Goal: Transaction & Acquisition: Purchase product/service

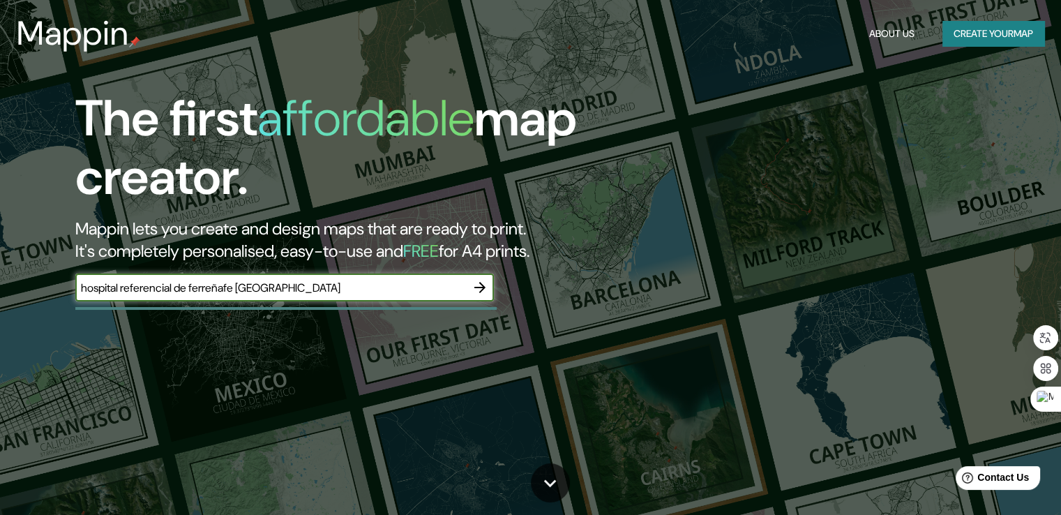
type input "hospital referencial de ferreñafe [GEOGRAPHIC_DATA]"
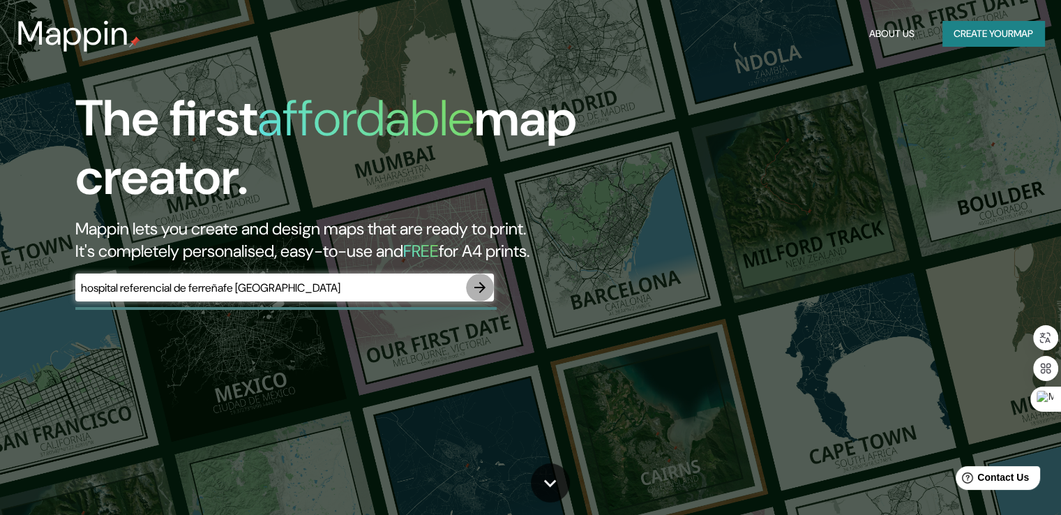
click at [473, 282] on icon "button" at bounding box center [479, 287] width 17 height 17
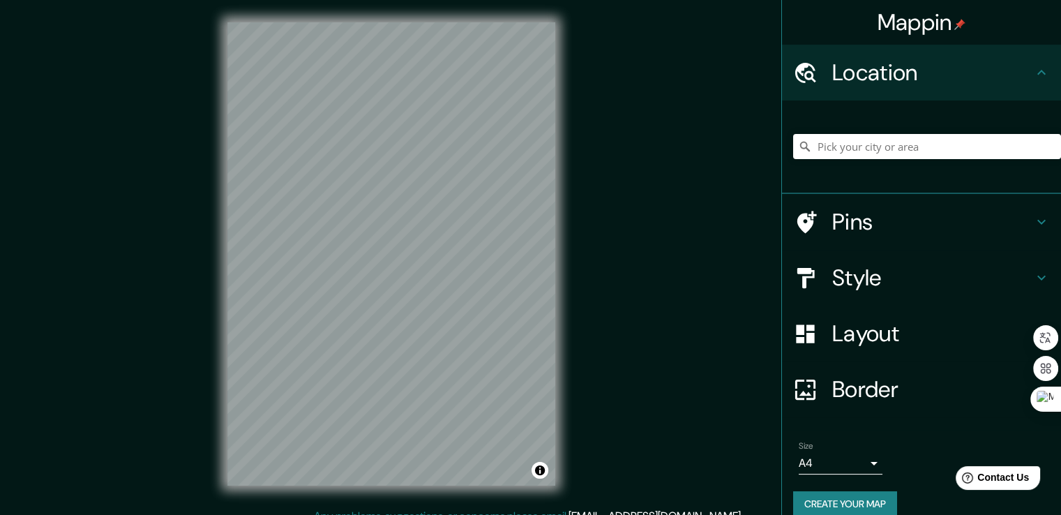
scroll to position [15, 0]
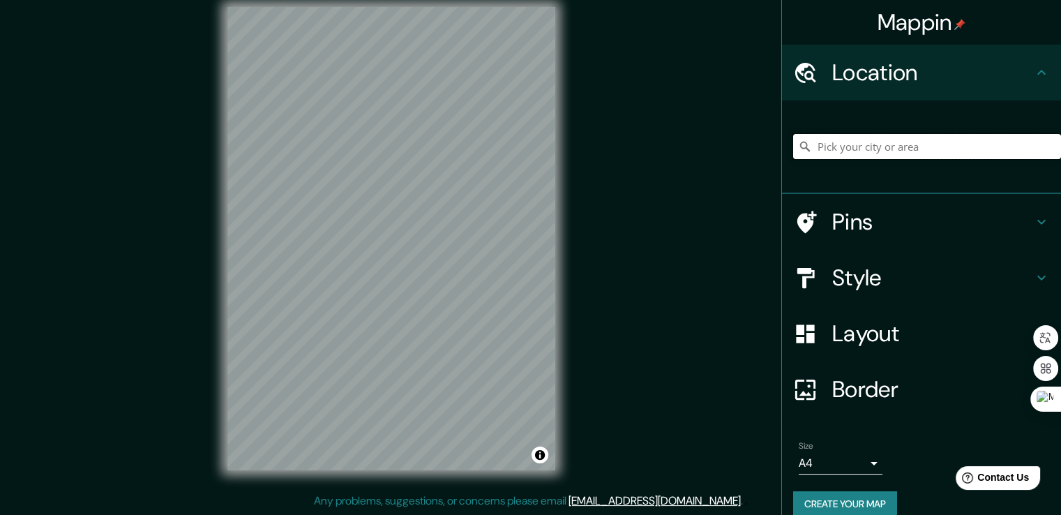
click at [880, 143] on input "Pick your city or area" at bounding box center [927, 146] width 268 height 25
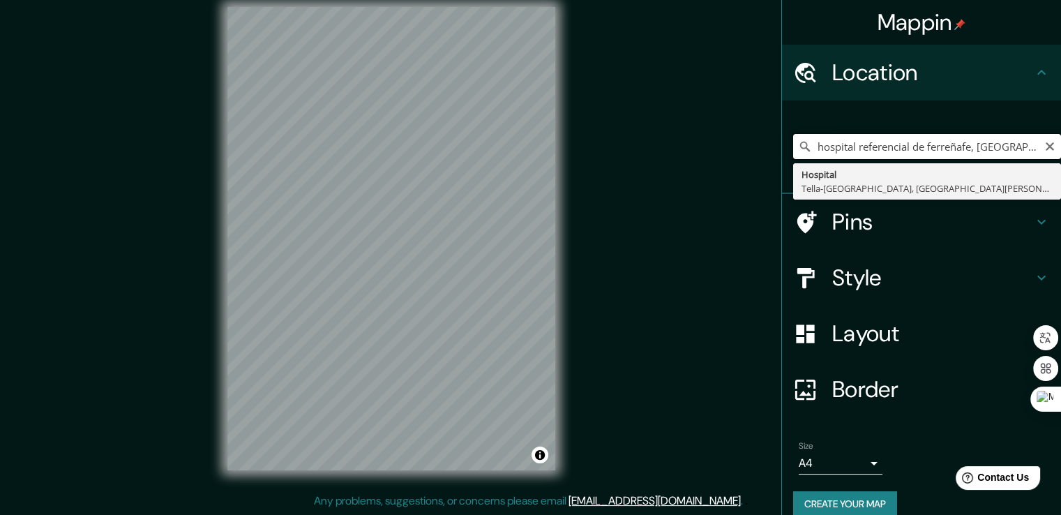
scroll to position [0, 4]
type input "Chiclayo, Departamento de Lambayeque, Perú"
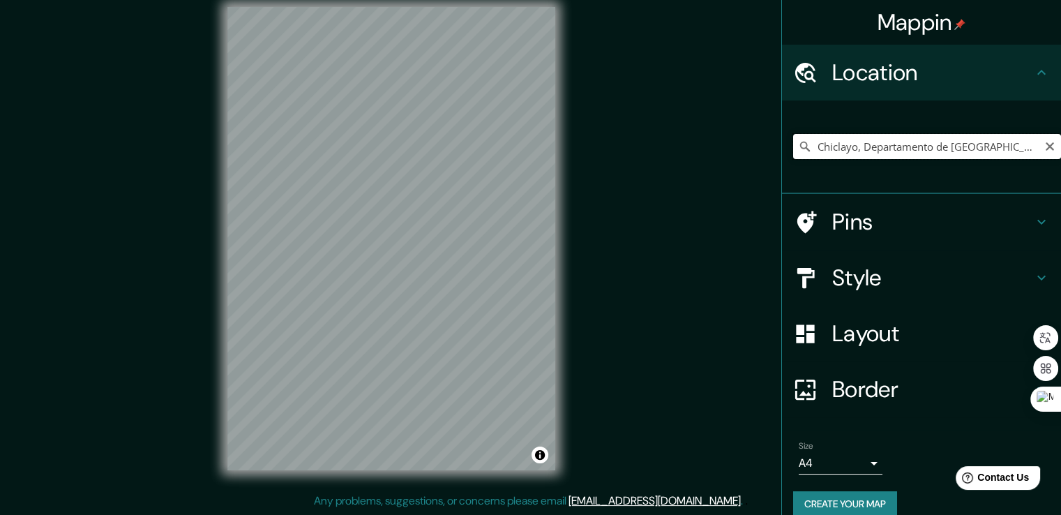
click at [960, 139] on input "Chiclayo, Departamento de Lambayeque, Perú" at bounding box center [927, 146] width 268 height 25
click at [1046, 147] on icon "Clear" at bounding box center [1050, 146] width 8 height 8
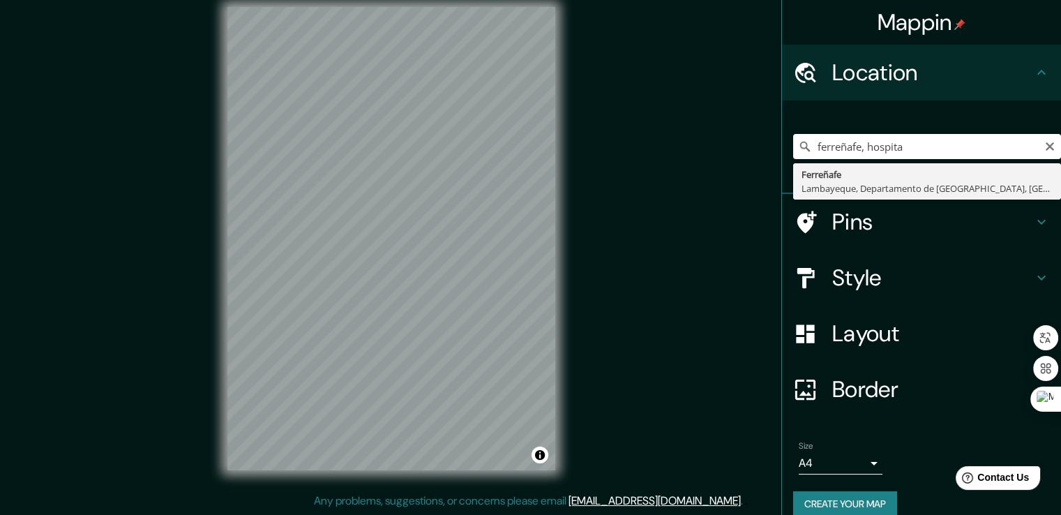
type input "Ferreñafe, Lambayeque, Departamento de Lambayeque, Perú"
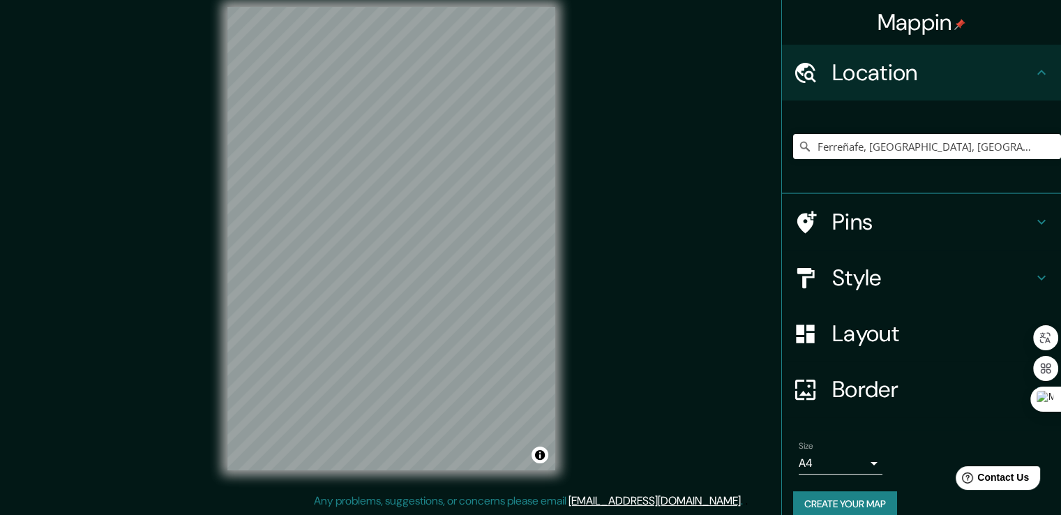
click at [905, 279] on h4 "Style" at bounding box center [932, 278] width 201 height 28
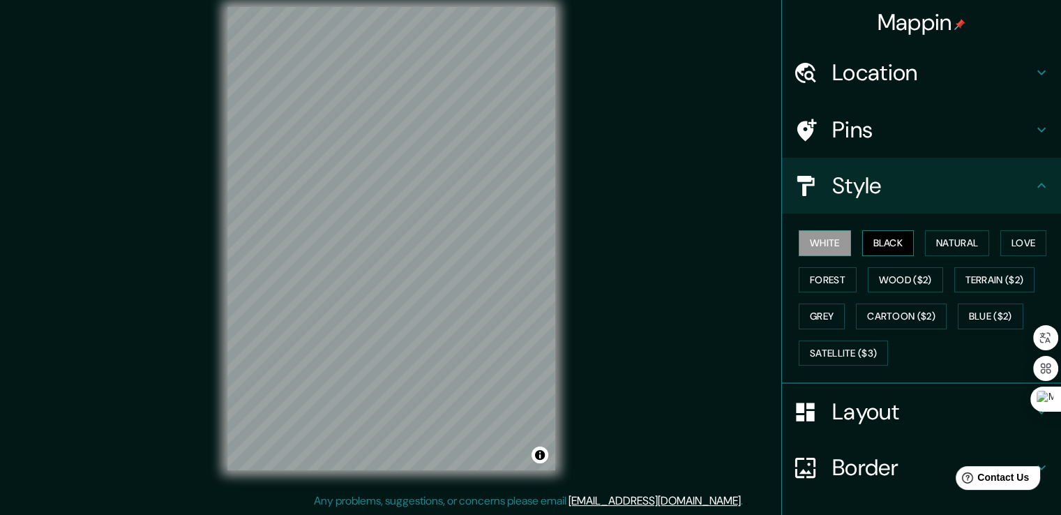
click at [886, 246] on button "Black" at bounding box center [888, 243] width 52 height 26
click at [960, 246] on button "Natural" at bounding box center [957, 243] width 64 height 26
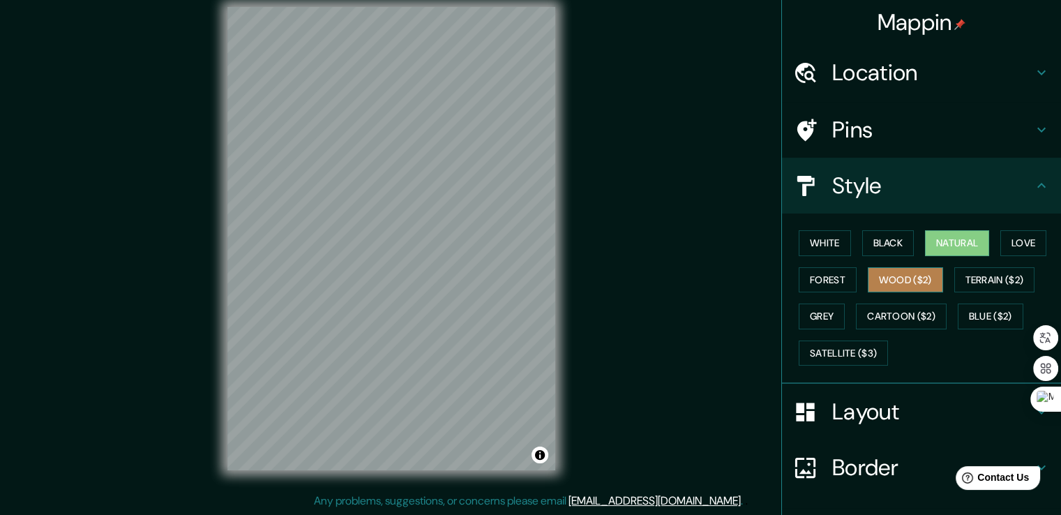
click at [900, 283] on button "Wood ($2)" at bounding box center [905, 280] width 75 height 26
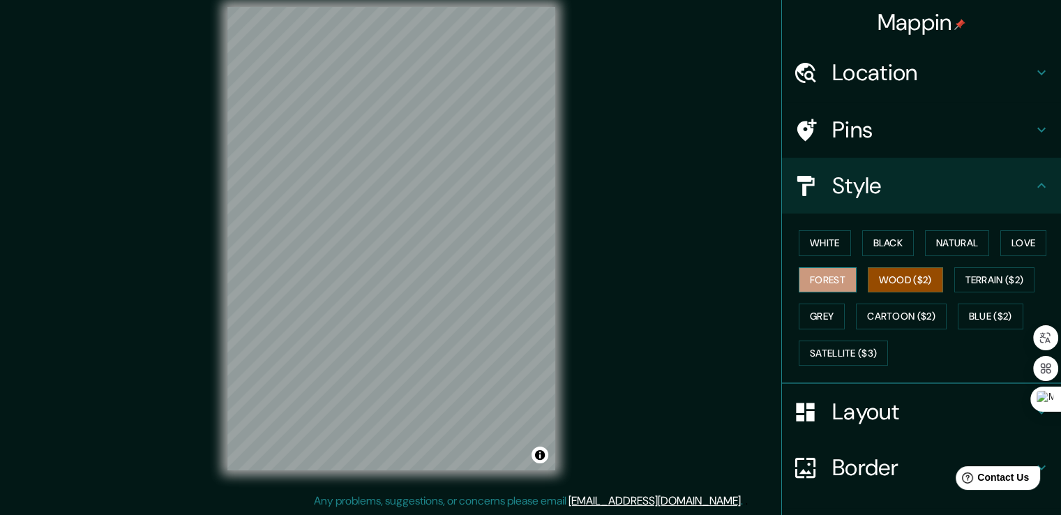
click at [820, 285] on button "Forest" at bounding box center [828, 280] width 58 height 26
click at [820, 319] on button "Grey" at bounding box center [822, 316] width 46 height 26
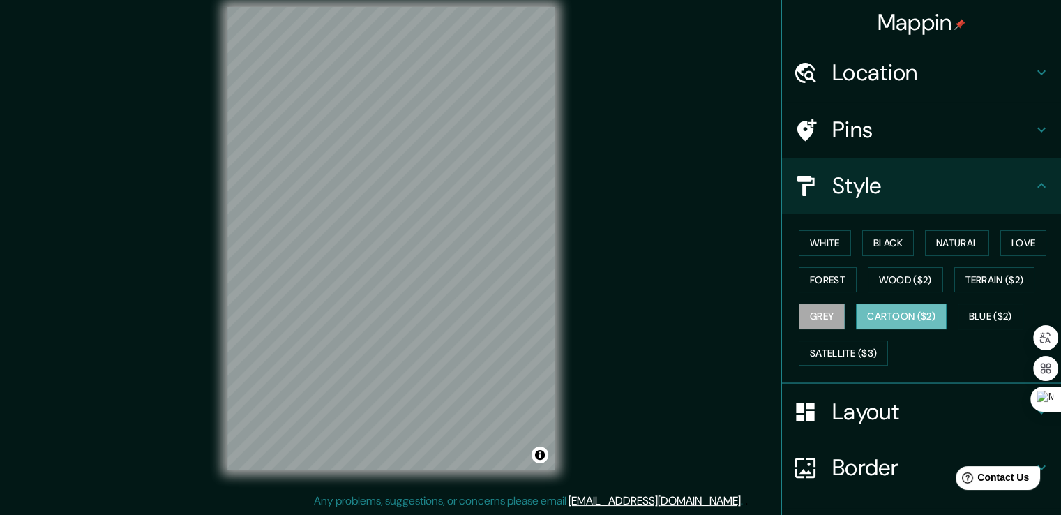
click at [907, 319] on button "Cartoon ($2)" at bounding box center [901, 316] width 91 height 26
click at [981, 312] on button "Blue ($2)" at bounding box center [991, 316] width 66 height 26
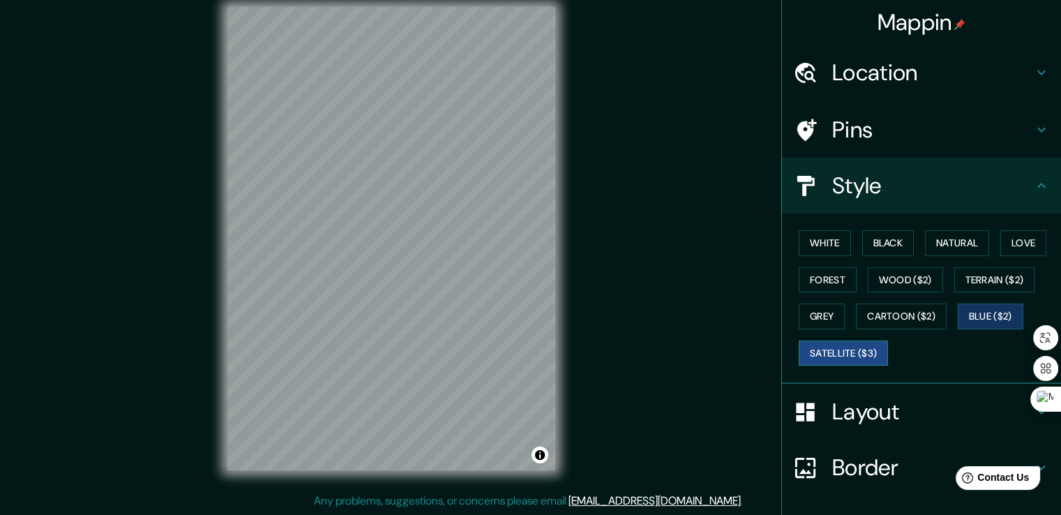
click at [860, 352] on button "Satellite ($3)" at bounding box center [843, 353] width 89 height 26
click at [817, 243] on button "White" at bounding box center [825, 243] width 52 height 26
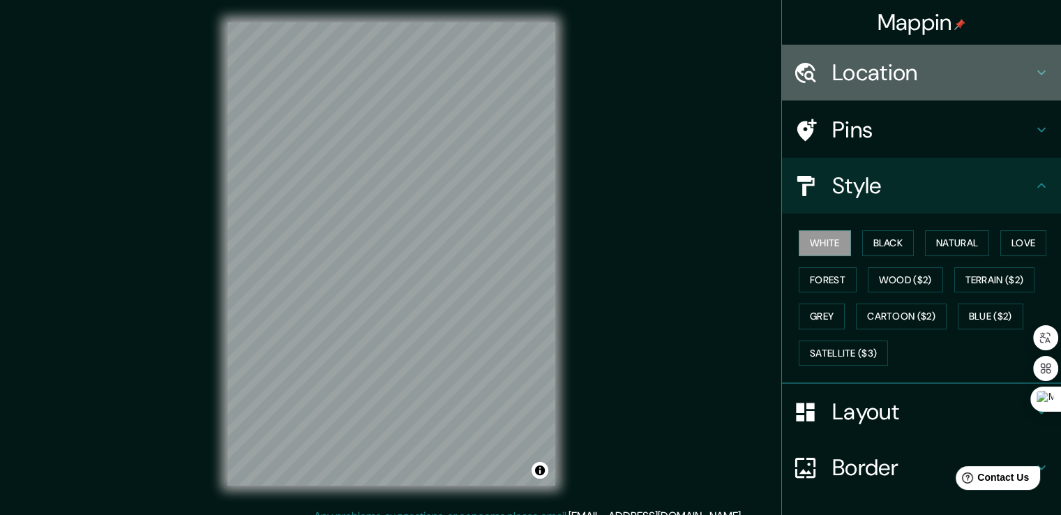
click at [886, 68] on h4 "Location" at bounding box center [932, 73] width 201 height 28
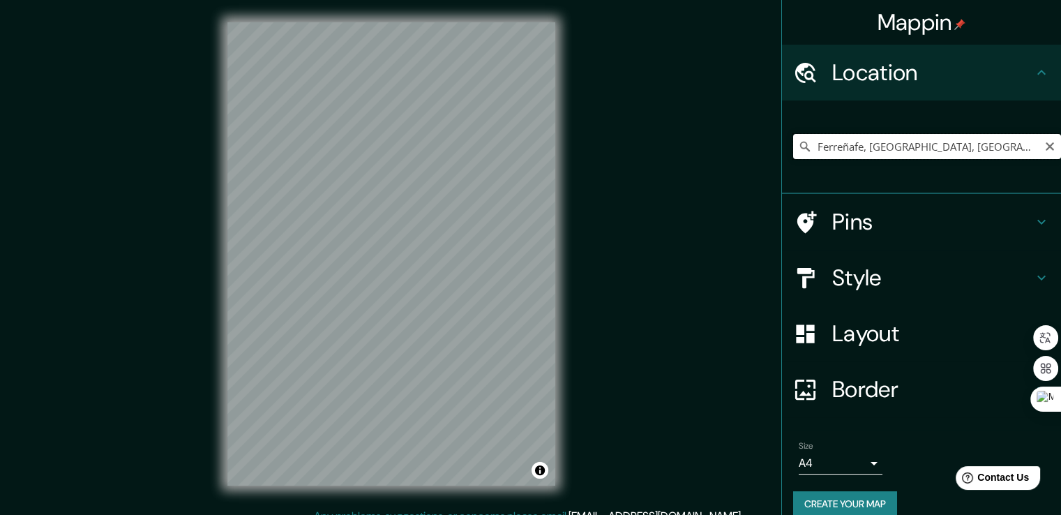
click at [948, 146] on input "Ferreñafe, Lambayeque, Departamento de Lambayeque, Perú" at bounding box center [927, 146] width 268 height 25
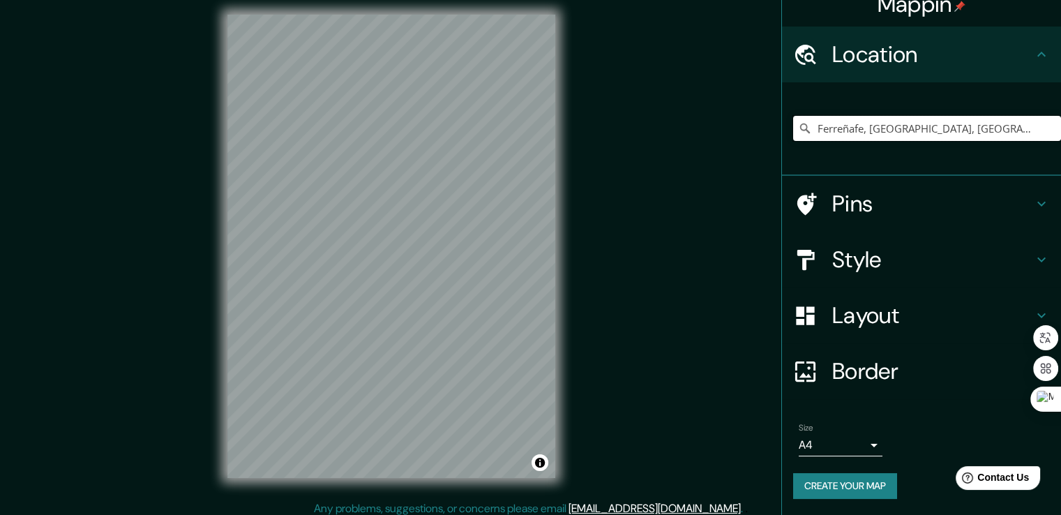
scroll to position [15, 0]
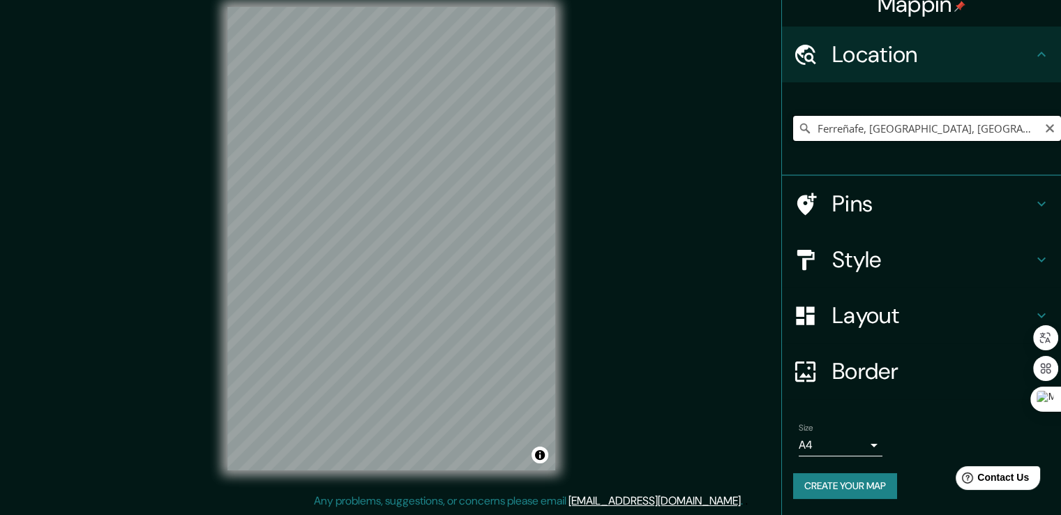
click at [1004, 134] on input "Ferreñafe, Lambayeque, Departamento de Lambayeque, Perú" at bounding box center [927, 128] width 268 height 25
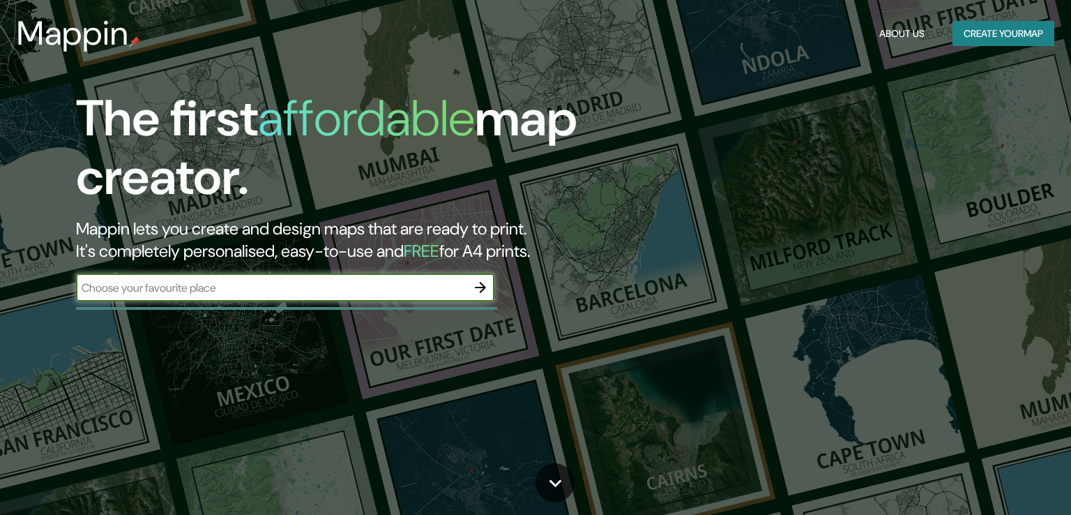
click at [314, 294] on input "text" at bounding box center [271, 288] width 391 height 16
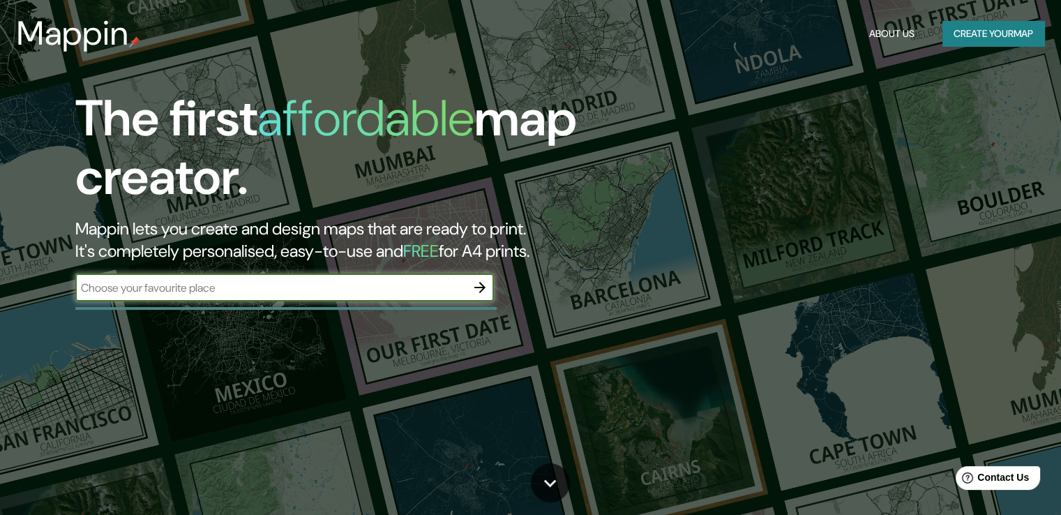
type input "hospital referencial de ferreñafe [GEOGRAPHIC_DATA]"
click at [484, 289] on icon "button" at bounding box center [479, 287] width 17 height 17
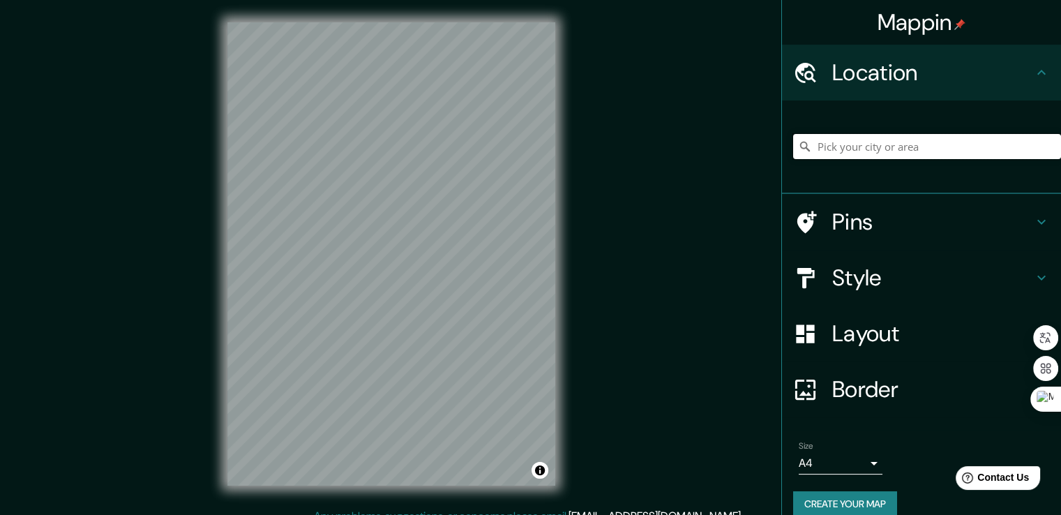
click at [870, 149] on input "Pick your city or area" at bounding box center [927, 146] width 268 height 25
click at [538, 469] on button "Toggle attribution" at bounding box center [539, 470] width 17 height 17
click at [497, 473] on link "Improve this map" at bounding box center [493, 470] width 69 height 10
click at [881, 146] on input "Ferreñafe, Departamento de [GEOGRAPHIC_DATA], [GEOGRAPHIC_DATA]" at bounding box center [927, 146] width 268 height 25
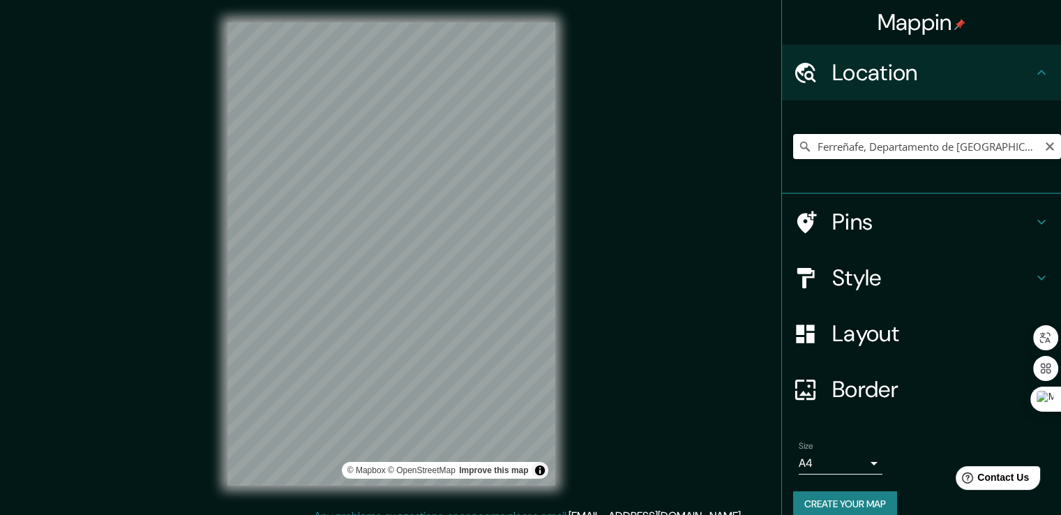
click at [881, 146] on input "Ferreñafe, Departamento de [GEOGRAPHIC_DATA], [GEOGRAPHIC_DATA]" at bounding box center [927, 146] width 268 height 25
paste input "[PERSON_NAME][STREET_ADDRESS][PERSON_NAME]"
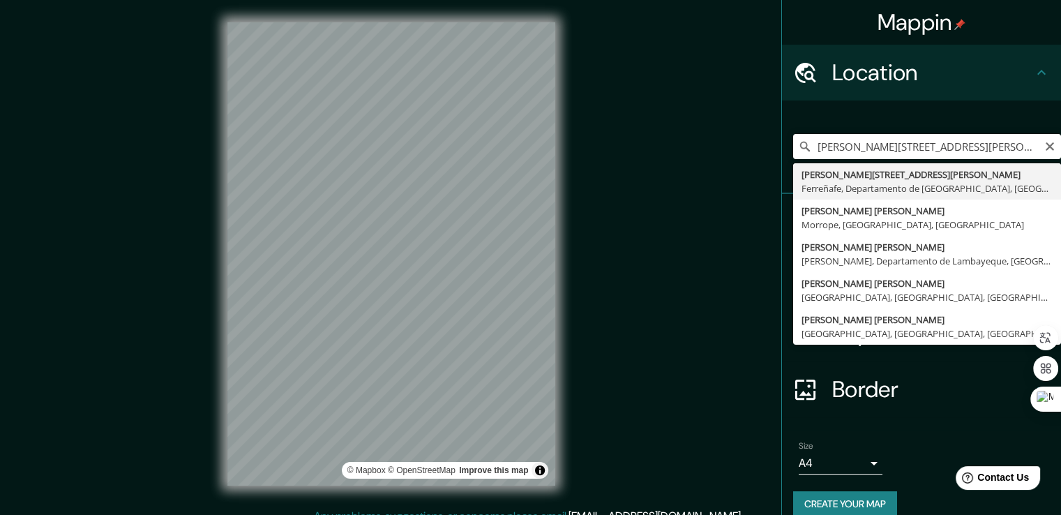
type input "[PERSON_NAME][STREET_ADDRESS][PERSON_NAME]"
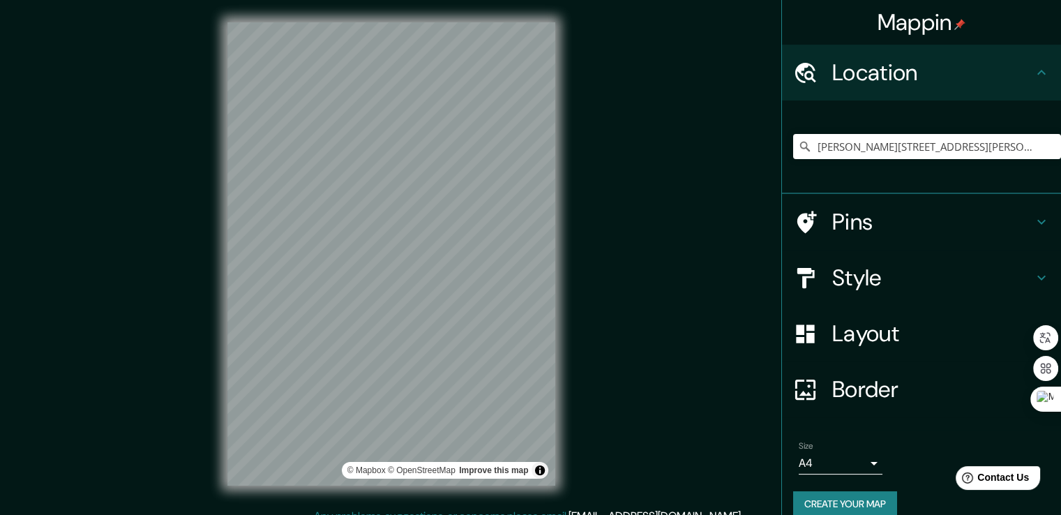
click at [896, 225] on h4 "Pins" at bounding box center [932, 222] width 201 height 28
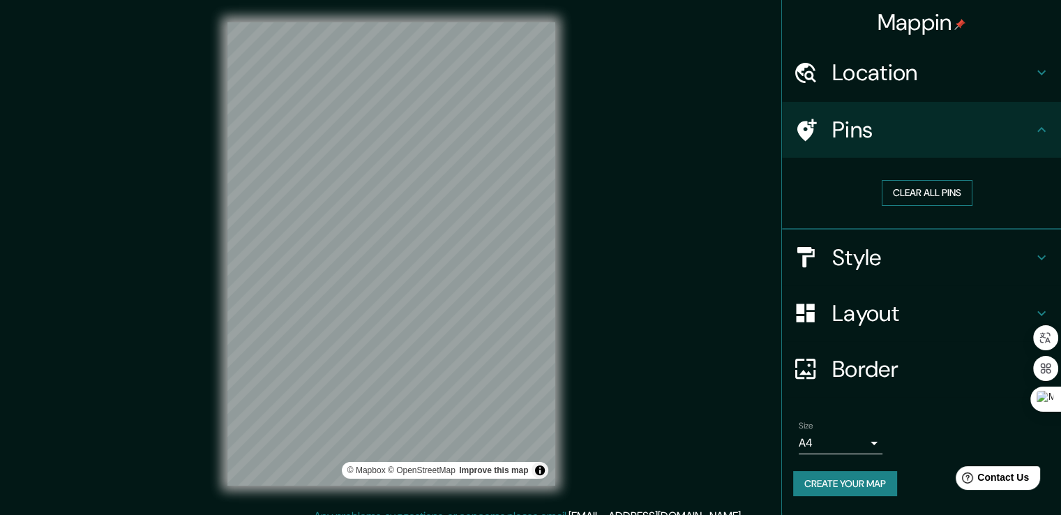
click at [923, 193] on button "Clear all pins" at bounding box center [927, 193] width 91 height 26
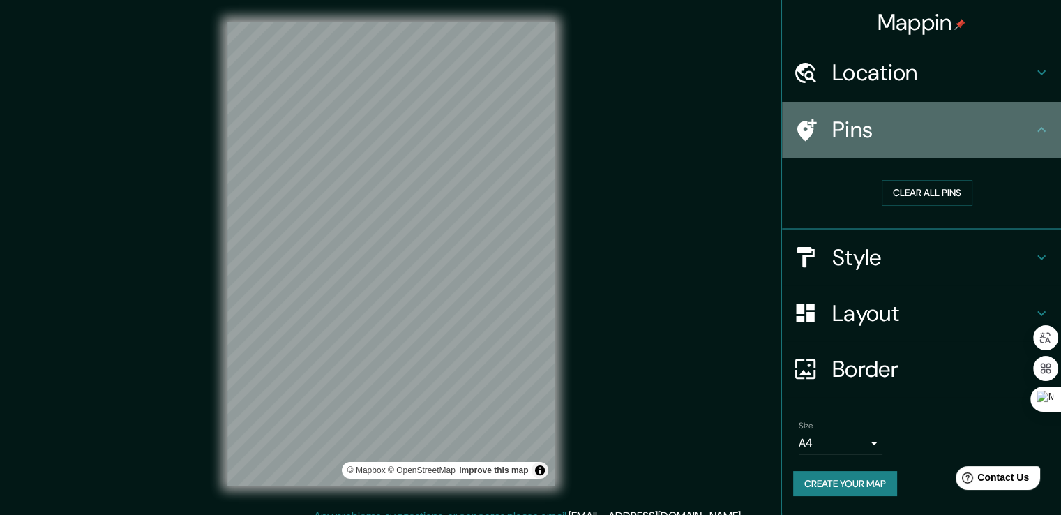
click at [901, 139] on h4 "Pins" at bounding box center [932, 130] width 201 height 28
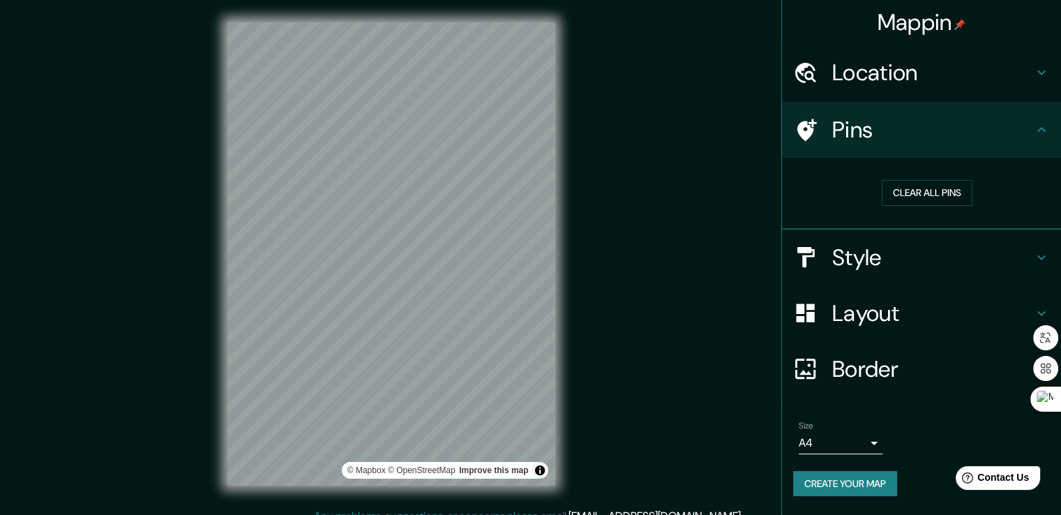
click at [811, 126] on icon at bounding box center [805, 130] width 24 height 24
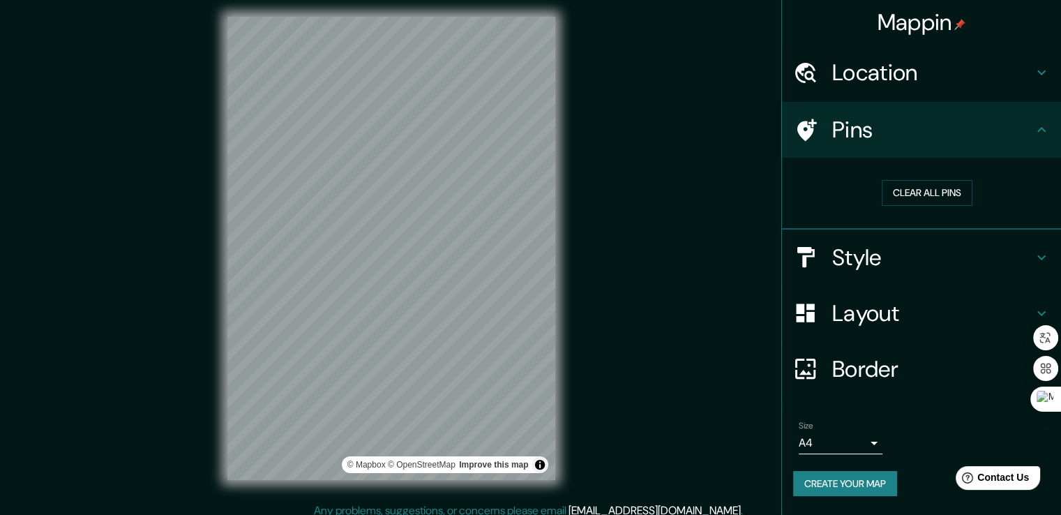
scroll to position [15, 0]
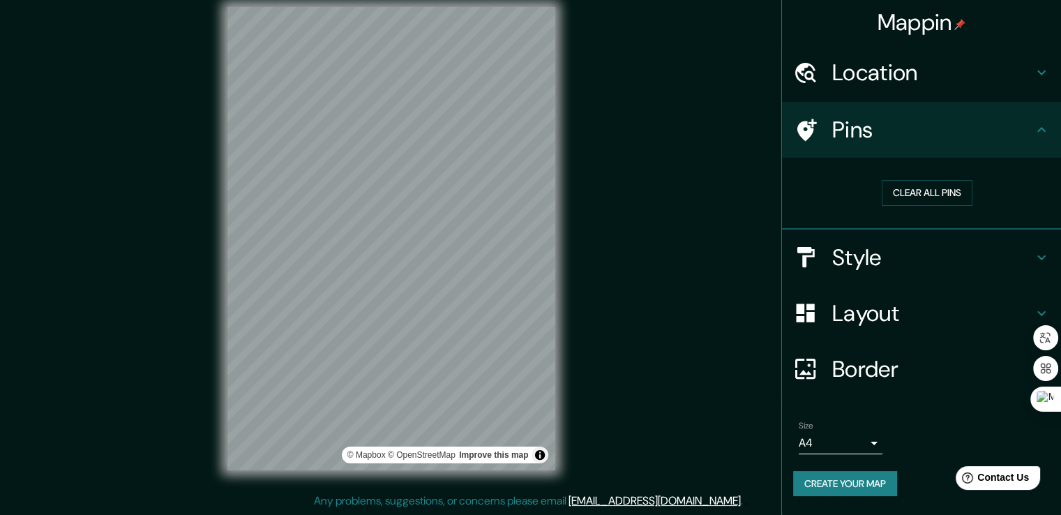
click at [884, 355] on h4 "Border" at bounding box center [932, 369] width 201 height 28
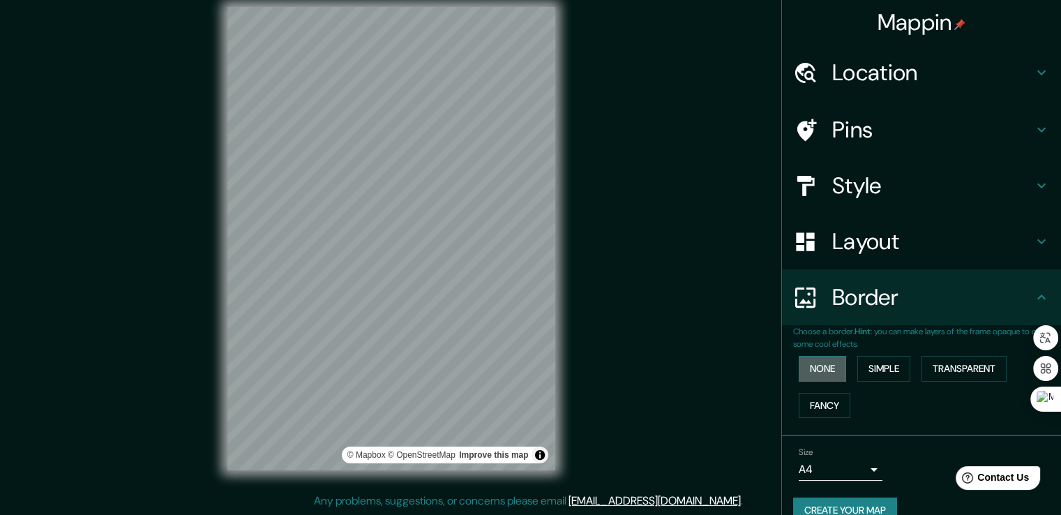
click at [820, 366] on button "None" at bounding box center [822, 369] width 47 height 26
click at [857, 363] on button "Simple" at bounding box center [883, 369] width 53 height 26
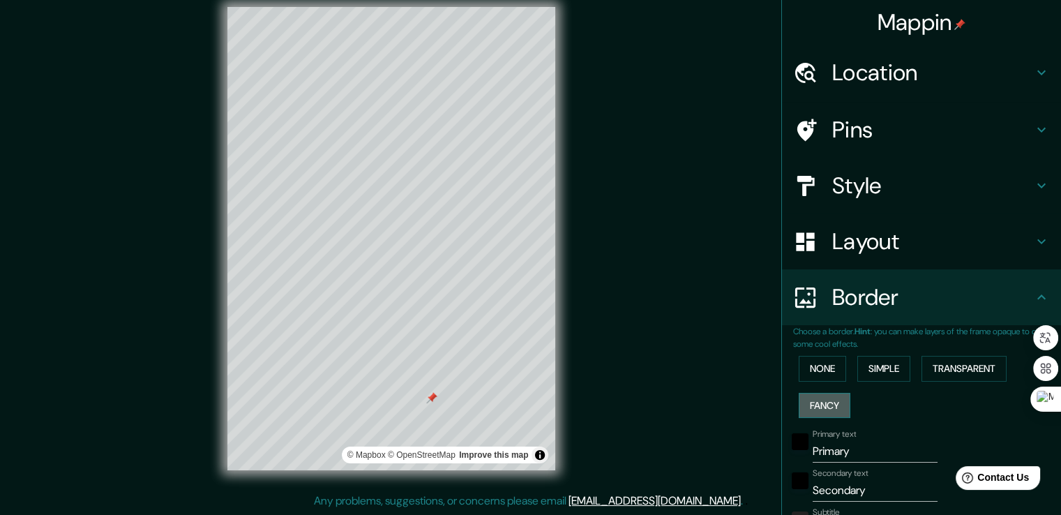
click at [807, 397] on button "Fancy" at bounding box center [825, 406] width 52 height 26
click at [950, 369] on button "Transparent" at bounding box center [963, 369] width 85 height 26
click at [803, 371] on button "None" at bounding box center [822, 369] width 47 height 26
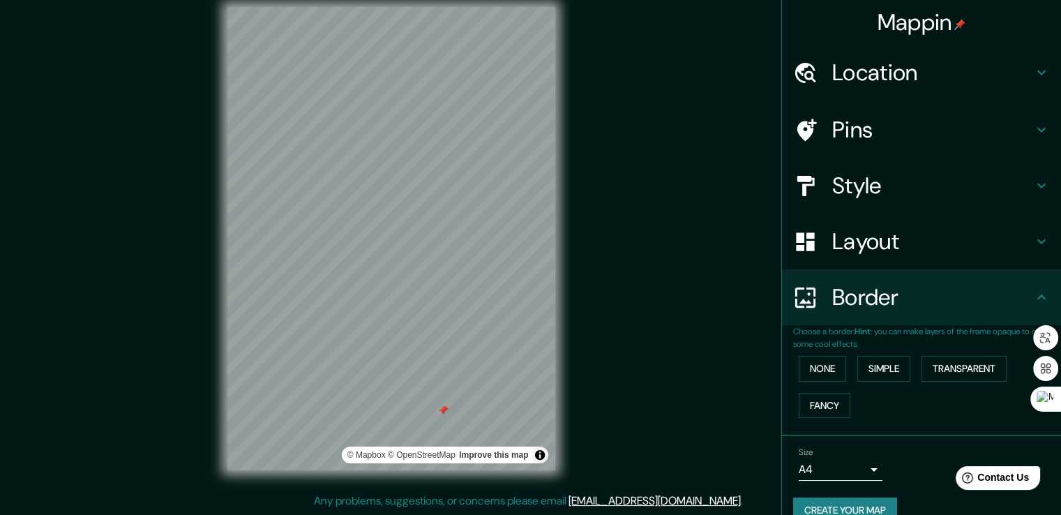
drag, startPoint x: 432, startPoint y: 398, endPoint x: 444, endPoint y: 410, distance: 16.8
click at [444, 410] on div at bounding box center [442, 410] width 11 height 11
drag, startPoint x: 443, startPoint y: 406, endPoint x: 442, endPoint y: 414, distance: 7.7
click at [438, 395] on div at bounding box center [432, 389] width 11 height 11
click at [445, 422] on div at bounding box center [442, 423] width 11 height 11
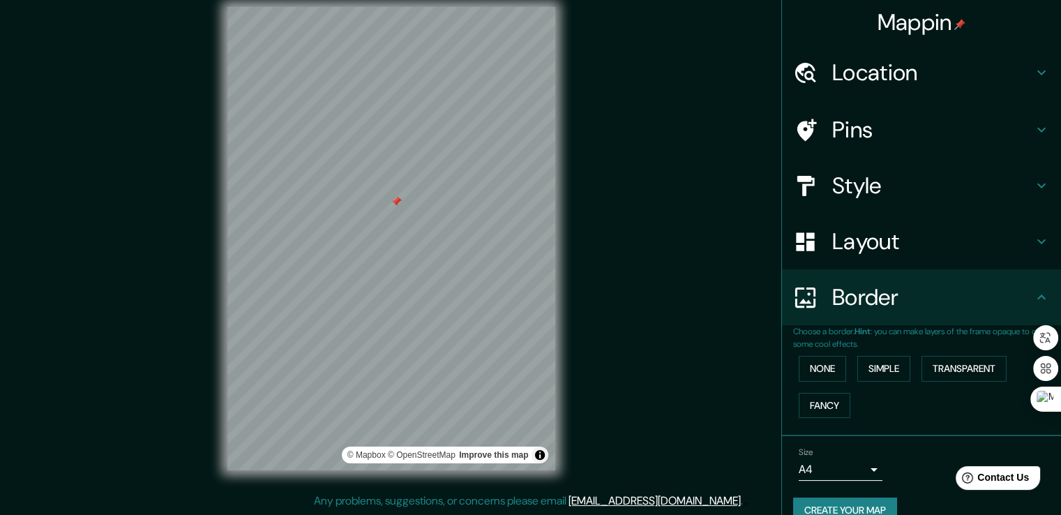
click at [865, 187] on h4 "Style" at bounding box center [932, 186] width 201 height 28
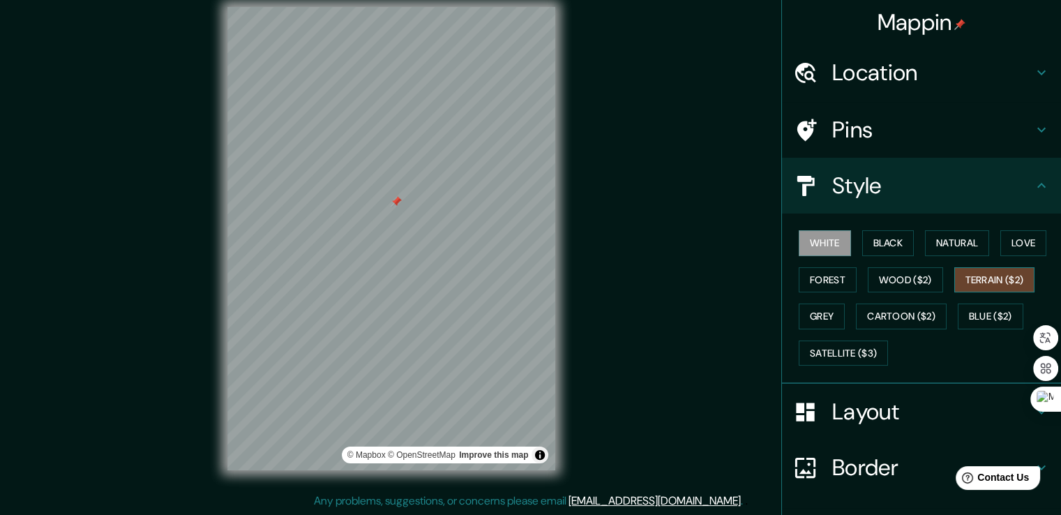
click at [981, 282] on button "Terrain ($2)" at bounding box center [994, 280] width 81 height 26
click at [883, 278] on button "Wood ($2)" at bounding box center [905, 280] width 75 height 26
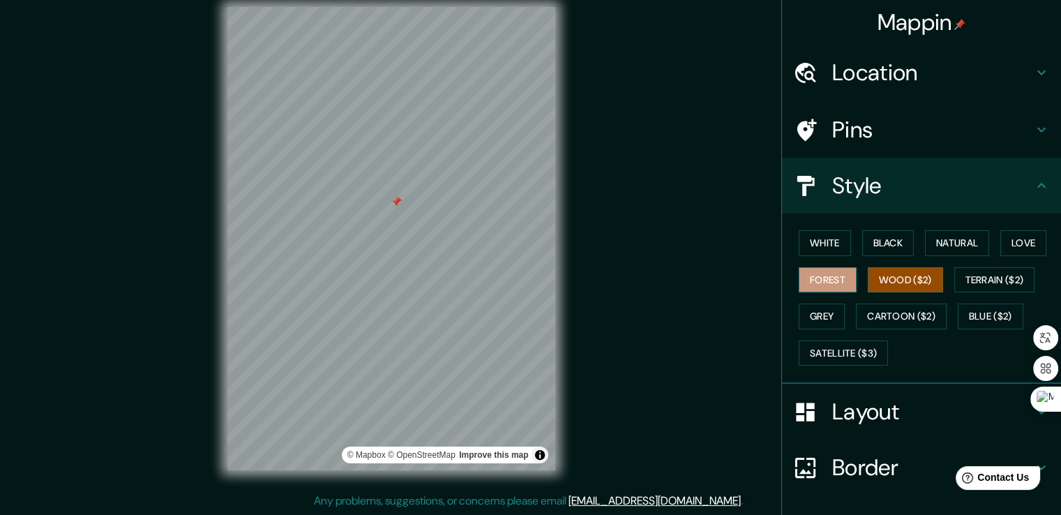
click at [802, 280] on button "Forest" at bounding box center [828, 280] width 58 height 26
click at [805, 243] on button "White" at bounding box center [825, 243] width 52 height 26
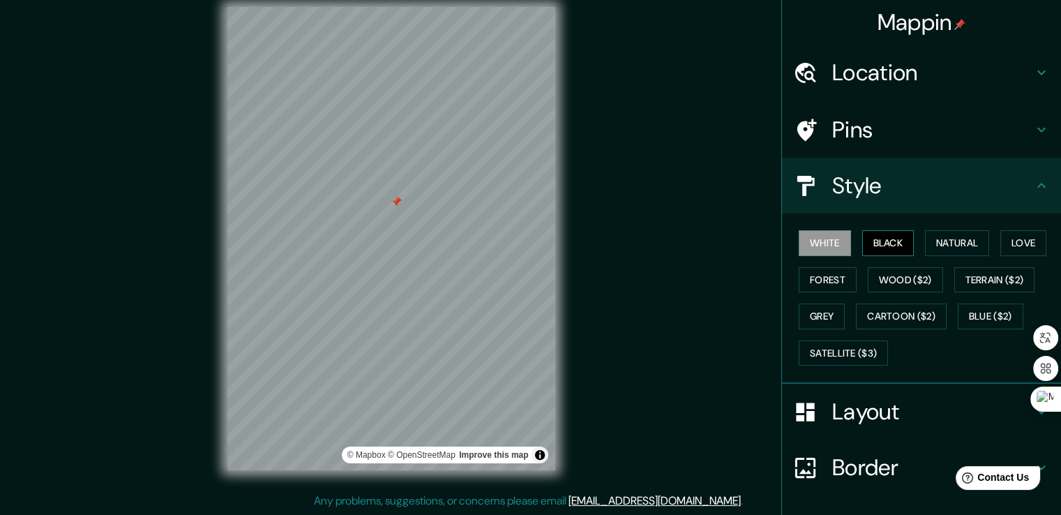
click at [880, 239] on button "Black" at bounding box center [888, 243] width 52 height 26
click at [926, 236] on button "Natural" at bounding box center [957, 243] width 64 height 26
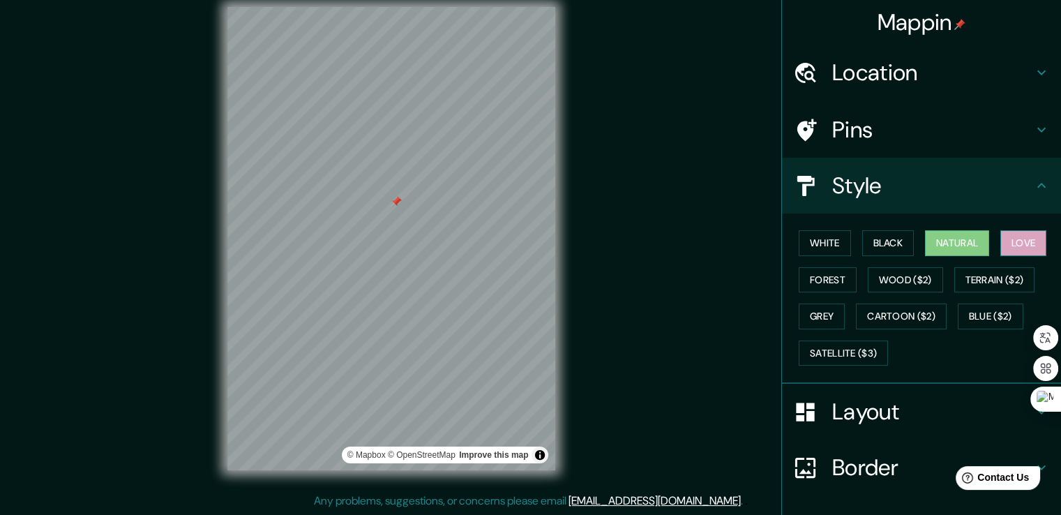
click at [1010, 241] on button "Love" at bounding box center [1023, 243] width 46 height 26
click at [831, 280] on button "Forest" at bounding box center [828, 280] width 58 height 26
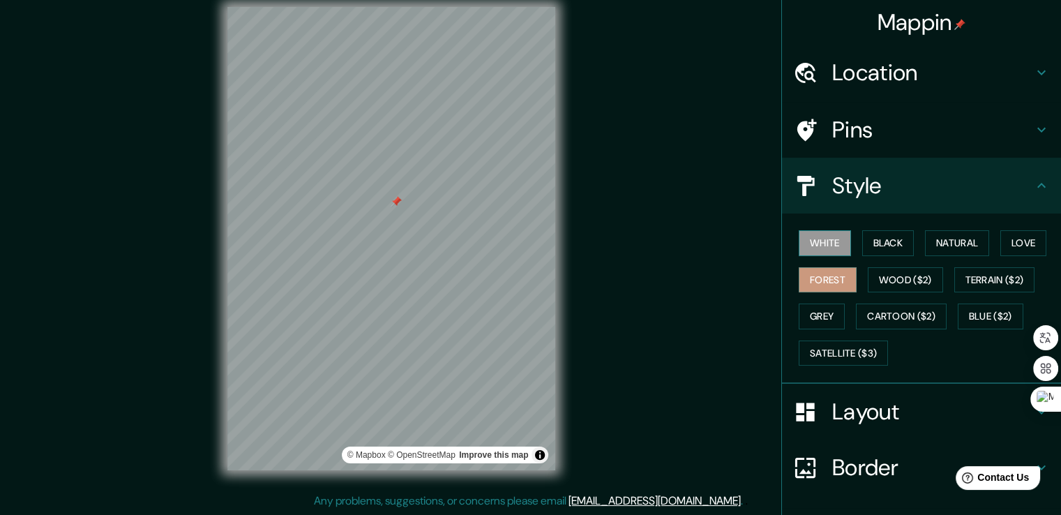
click at [829, 250] on button "White" at bounding box center [825, 243] width 52 height 26
click at [868, 422] on h4 "Layout" at bounding box center [932, 412] width 201 height 28
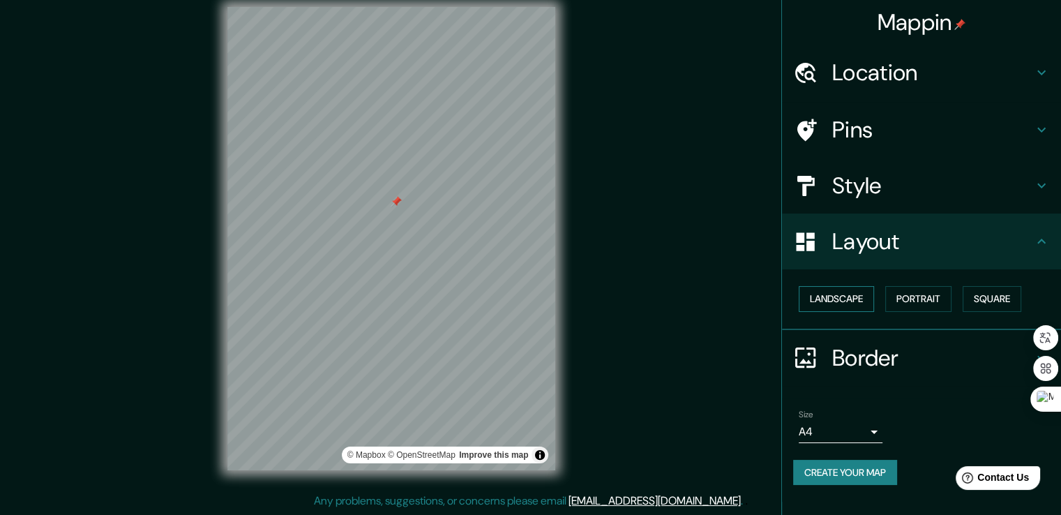
click at [851, 290] on button "Landscape" at bounding box center [836, 299] width 75 height 26
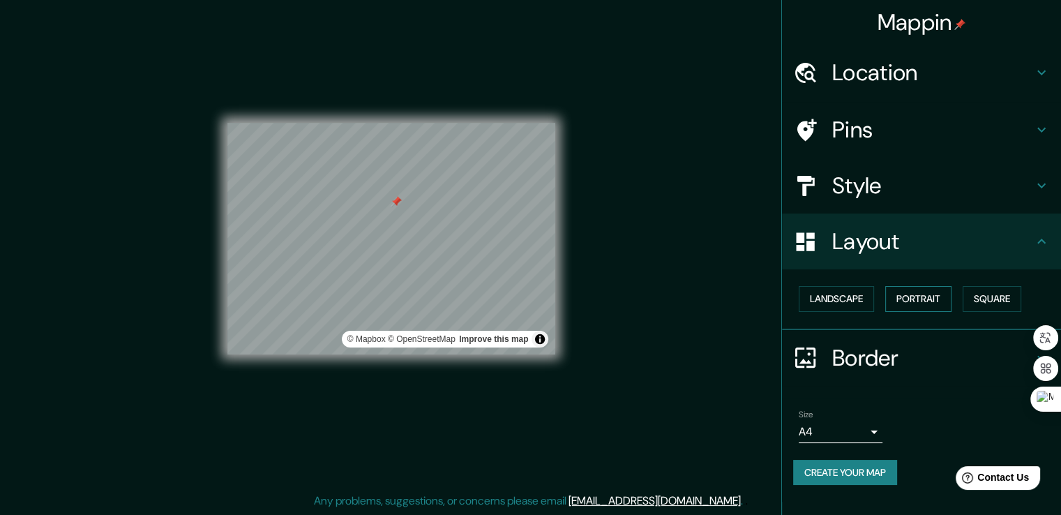
click at [899, 294] on button "Portrait" at bounding box center [918, 299] width 66 height 26
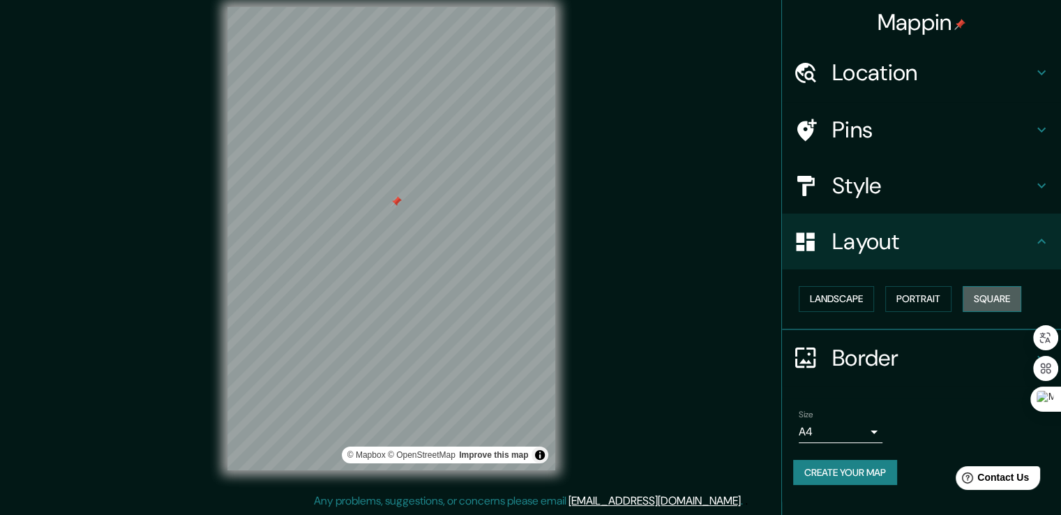
click at [983, 302] on button "Square" at bounding box center [992, 299] width 59 height 26
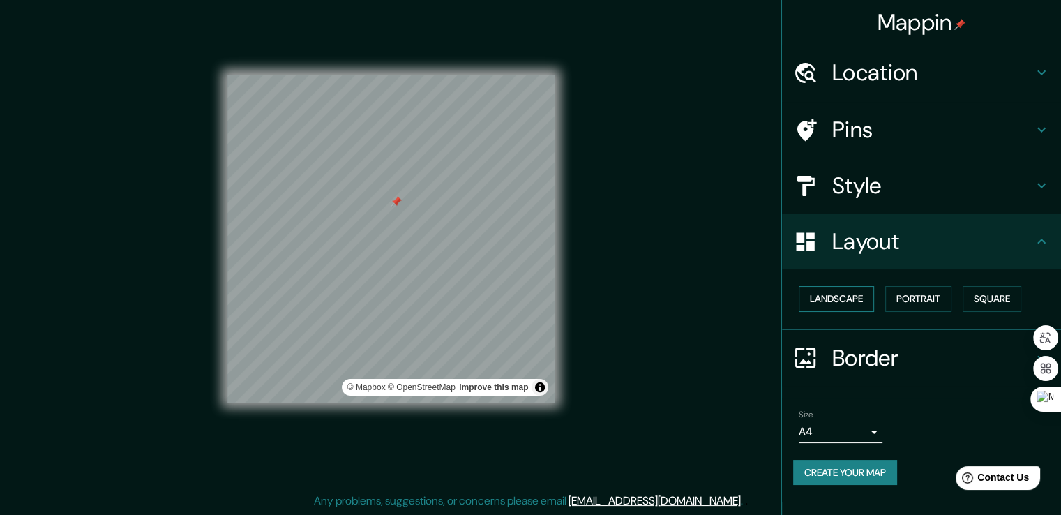
click at [850, 303] on button "Landscape" at bounding box center [836, 299] width 75 height 26
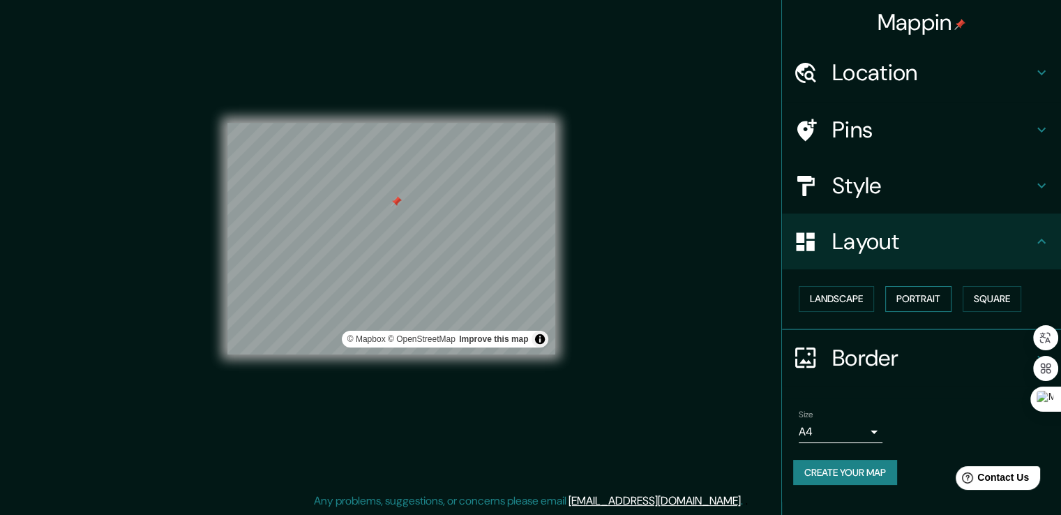
click at [930, 293] on button "Portrait" at bounding box center [918, 299] width 66 height 26
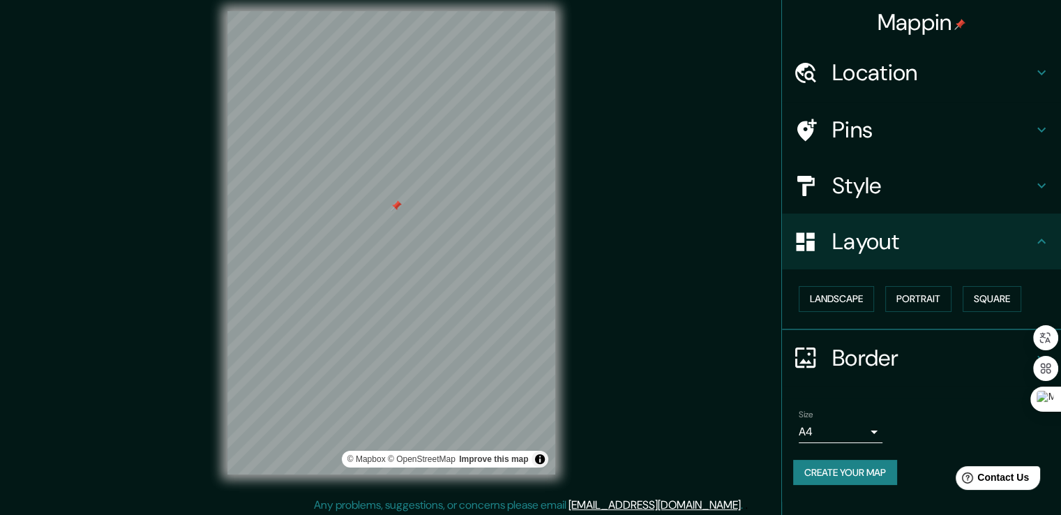
scroll to position [0, 0]
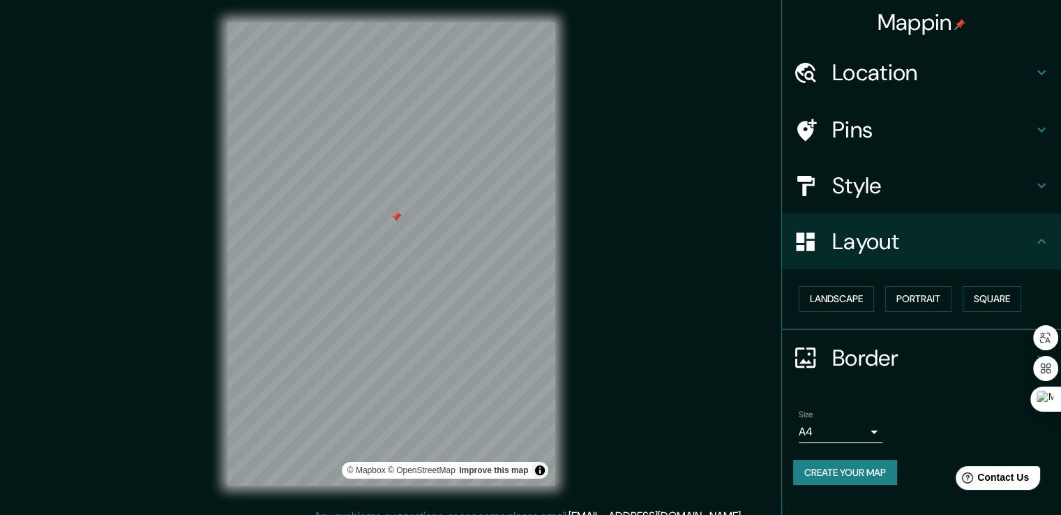
click at [910, 128] on h4 "Pins" at bounding box center [932, 130] width 201 height 28
